Goal: Navigation & Orientation: Find specific page/section

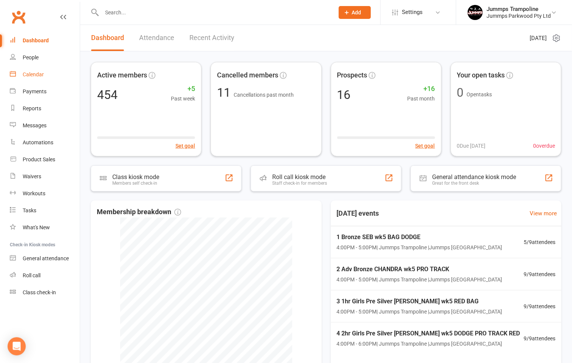
click at [41, 78] on link "Calendar" at bounding box center [45, 74] width 70 height 17
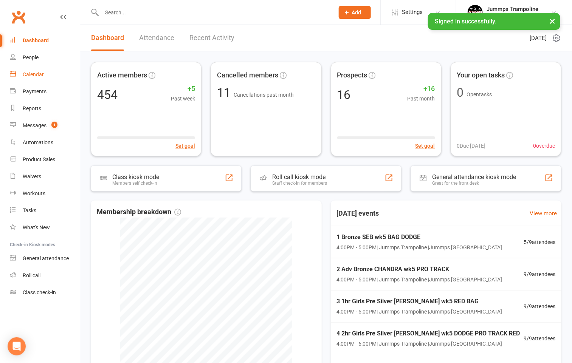
click at [37, 74] on div "Calendar" at bounding box center [33, 74] width 21 height 6
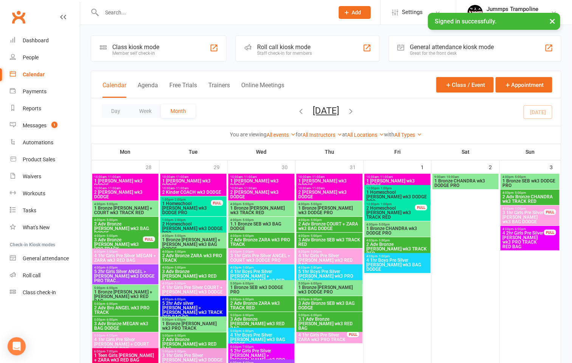
click at [526, 239] on span "4 2hr Girls Pre Silver [PERSON_NAME] wk3 PRO TRACK RED BAG" at bounding box center [523, 240] width 42 height 18
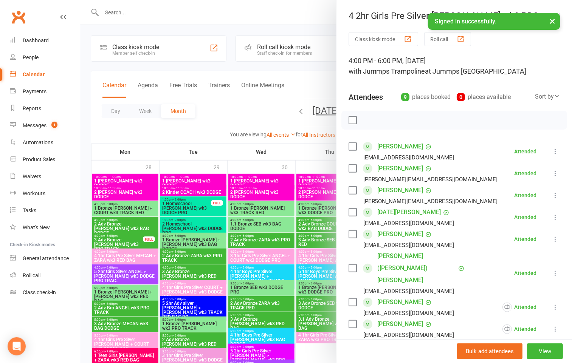
click at [554, 22] on button "×" at bounding box center [553, 21] width 14 height 16
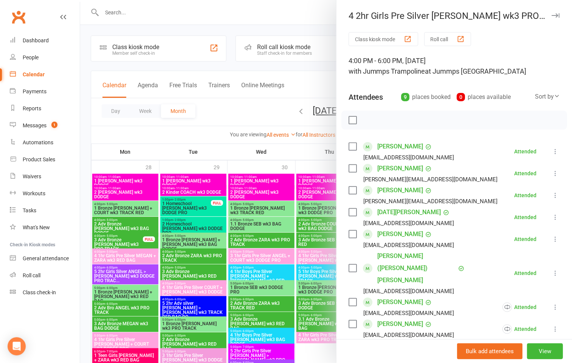
click at [510, 21] on div "4 2hr Girls Pre Silver [PERSON_NAME] wk3 PRO TRACK RED BAG" at bounding box center [454, 16] width 236 height 11
click at [552, 16] on icon "button" at bounding box center [556, 15] width 8 height 5
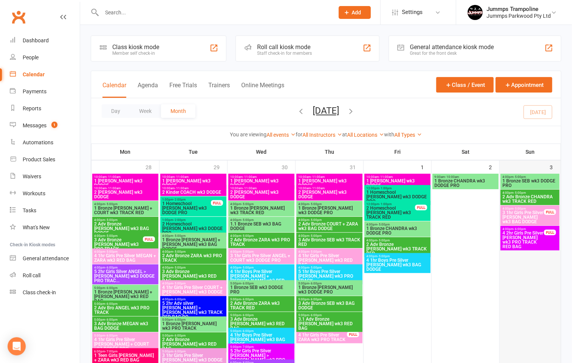
click at [535, 253] on div at bounding box center [530, 311] width 59 height 274
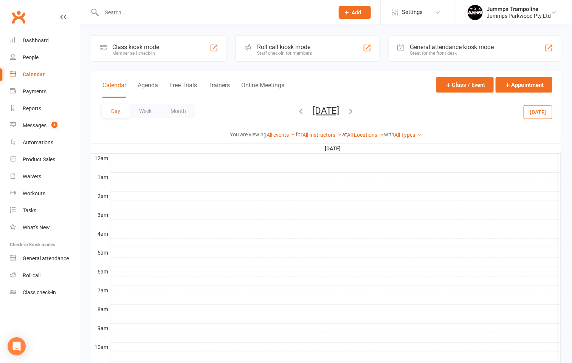
click at [63, 17] on icon at bounding box center [63, 17] width 6 height 6
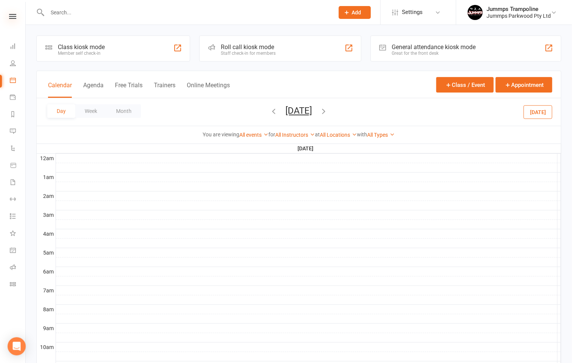
click at [12, 16] on icon at bounding box center [12, 16] width 7 height 5
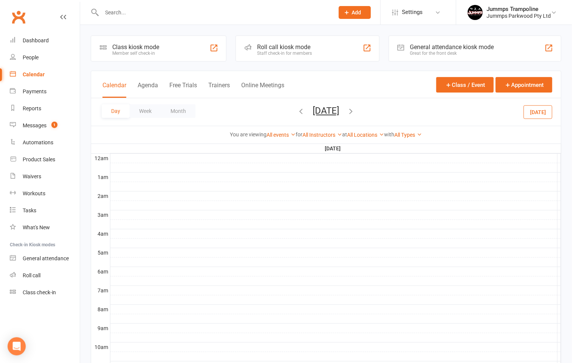
click at [36, 75] on div "Calendar" at bounding box center [34, 74] width 22 height 6
click at [124, 85] on button "Calendar" at bounding box center [114, 90] width 24 height 16
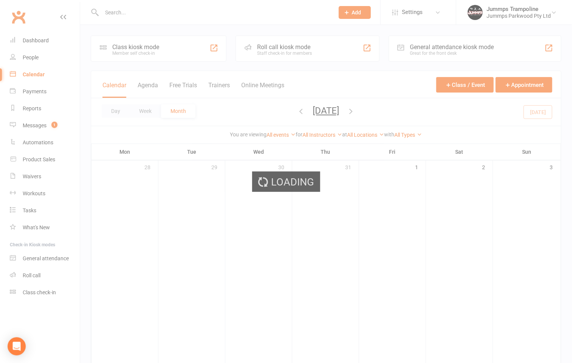
click at [124, 85] on div "Loading" at bounding box center [286, 181] width 572 height 363
